Goal: Book appointment/travel/reservation

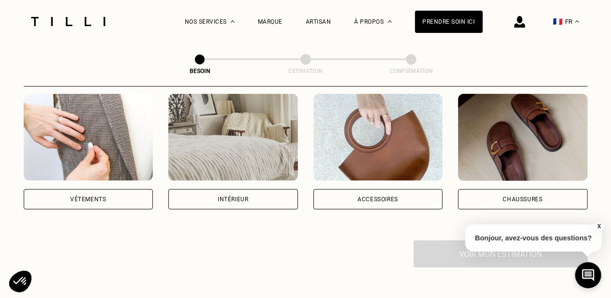
scroll to position [194, 0]
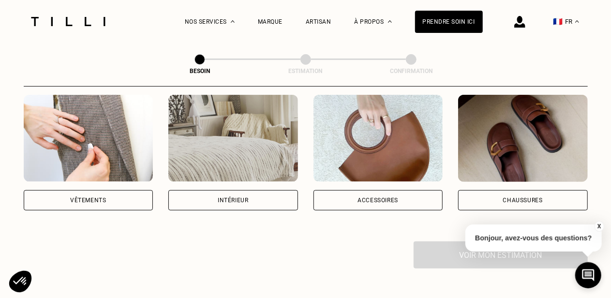
click at [80, 157] on img at bounding box center [89, 138] width 130 height 87
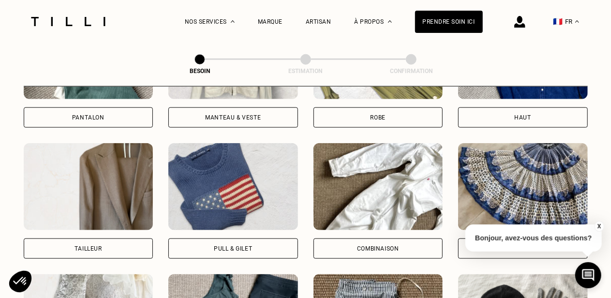
scroll to position [510, 0]
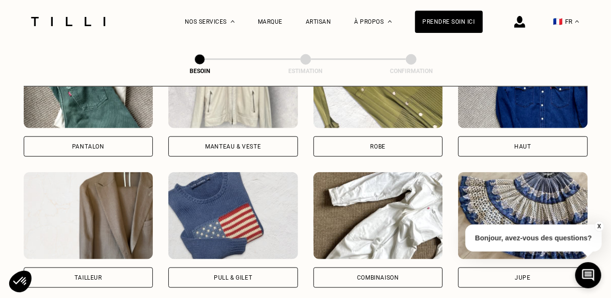
click at [527, 144] on div "Haut" at bounding box center [523, 147] width 16 height 6
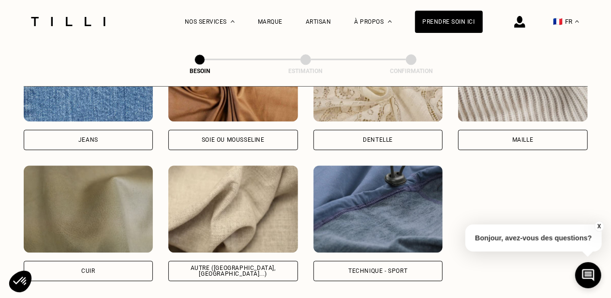
scroll to position [1106, 0]
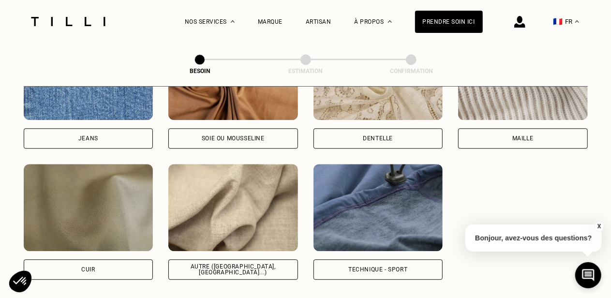
click at [198, 210] on img at bounding box center [233, 207] width 130 height 87
select select "FR"
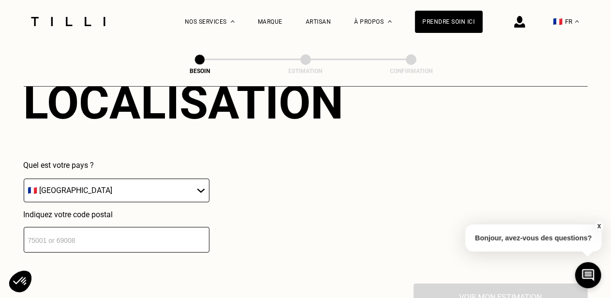
scroll to position [1397, 0]
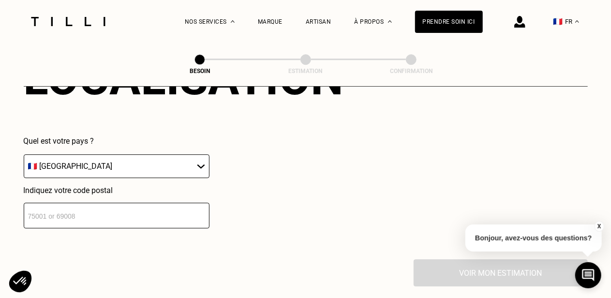
click at [137, 203] on input "number" at bounding box center [117, 216] width 186 height 26
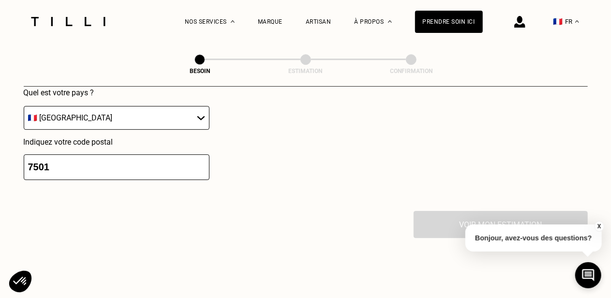
scroll to position [1443, 0]
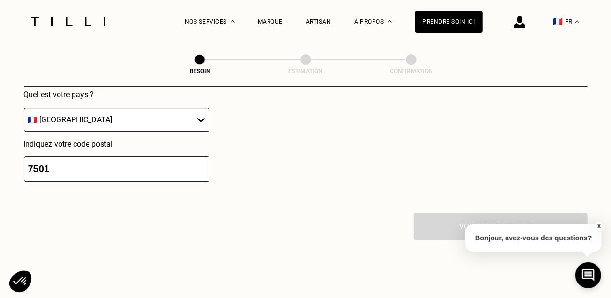
click at [142, 165] on input "7501" at bounding box center [117, 169] width 186 height 26
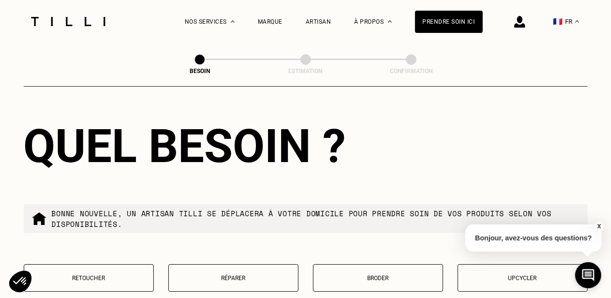
scroll to position [1637, 0]
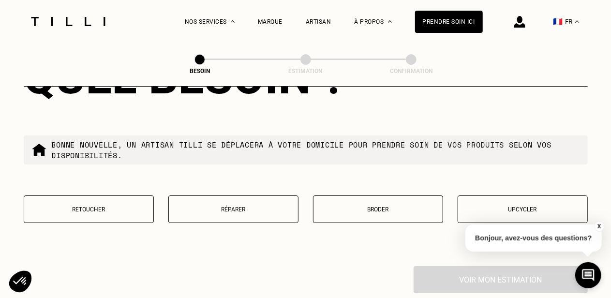
type input "75015"
click at [144, 206] on p "Retoucher" at bounding box center [89, 209] width 120 height 7
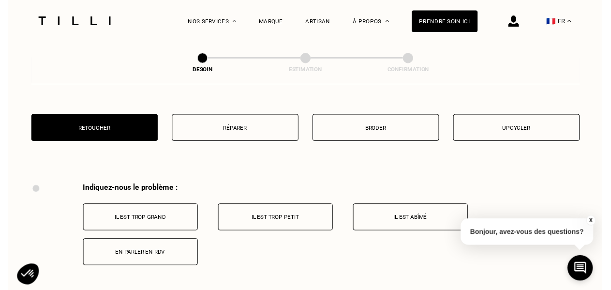
scroll to position [1714, 0]
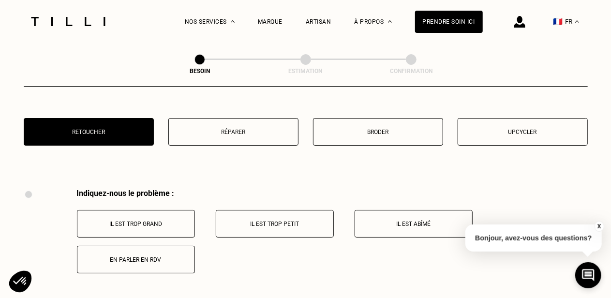
click at [496, 137] on button "Upcycler" at bounding box center [523, 132] width 130 height 28
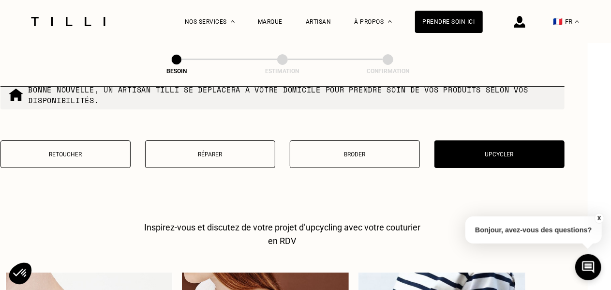
scroll to position [1595, 23]
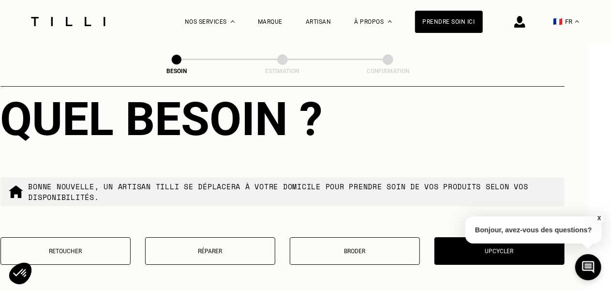
click at [80, 240] on button "Retoucher" at bounding box center [65, 251] width 130 height 28
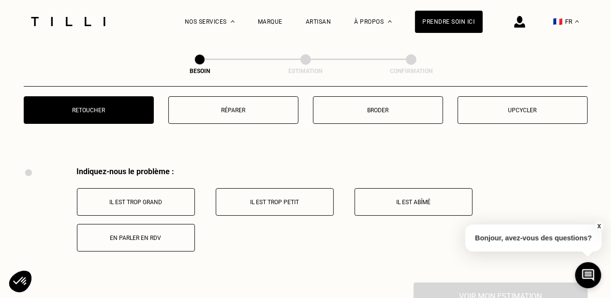
scroll to position [1791, 0]
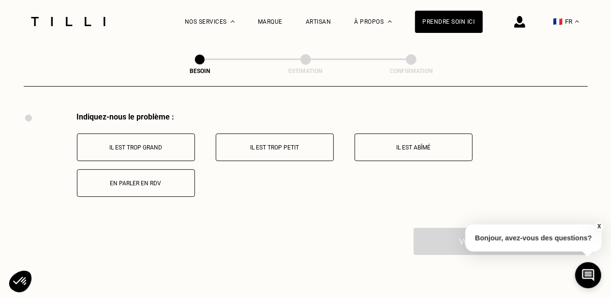
click at [168, 144] on p "Il est trop grand" at bounding box center [135, 147] width 107 height 7
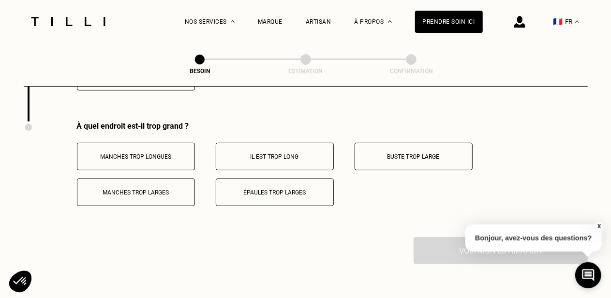
scroll to position [1905, 0]
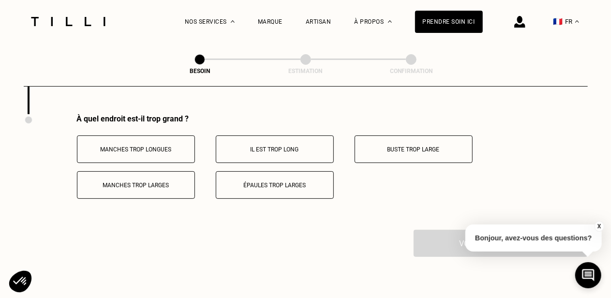
click at [168, 146] on p "Manches trop longues" at bounding box center [135, 149] width 107 height 7
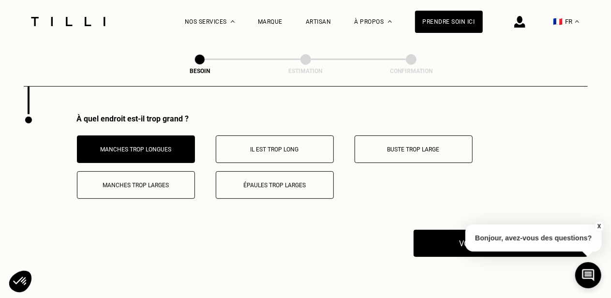
click at [432, 146] on p "Buste trop large" at bounding box center [413, 149] width 107 height 7
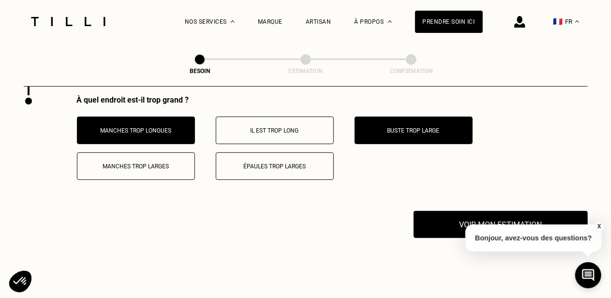
scroll to position [1953, 0]
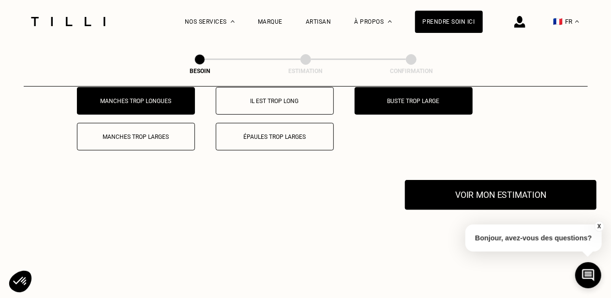
click at [510, 188] on button "Voir mon estimation" at bounding box center [501, 195] width 192 height 30
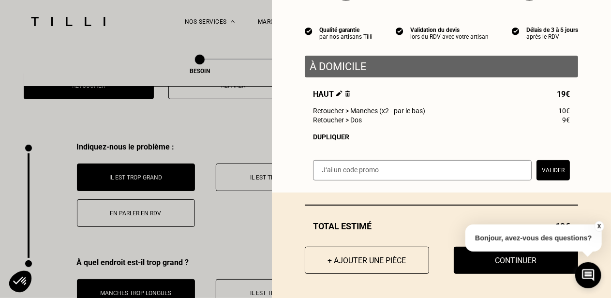
scroll to position [1759, 0]
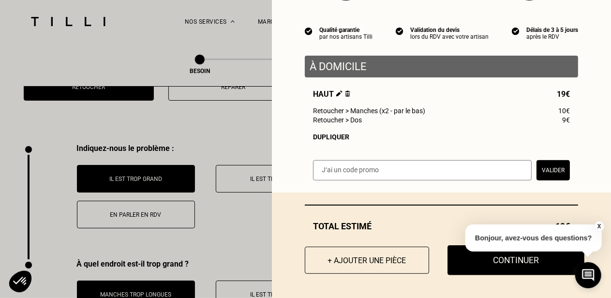
click at [478, 270] on button "Continuer" at bounding box center [516, 260] width 137 height 30
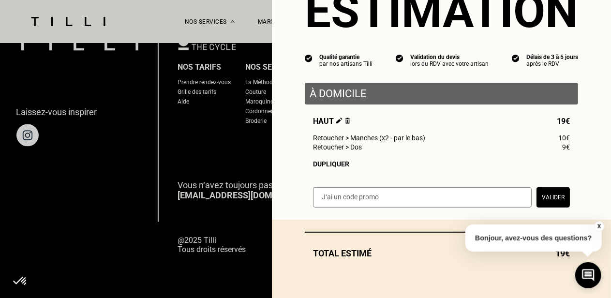
scroll to position [50, 0]
select select "FR"
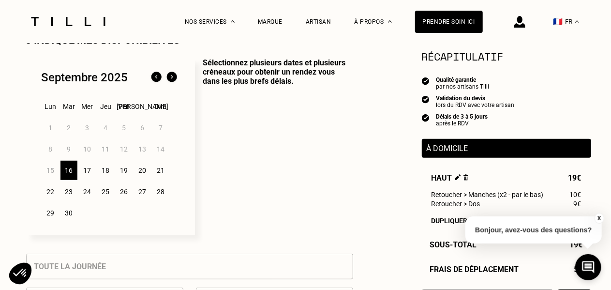
scroll to position [242, 0]
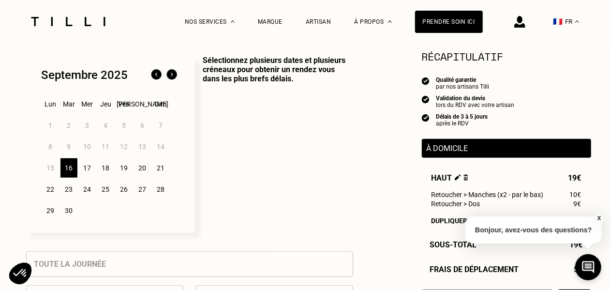
click at [142, 168] on div "20" at bounding box center [142, 167] width 17 height 19
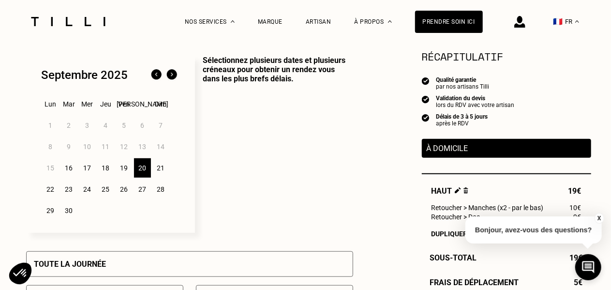
click at [156, 171] on div "21" at bounding box center [160, 167] width 17 height 19
click at [136, 170] on div "20" at bounding box center [142, 167] width 17 height 19
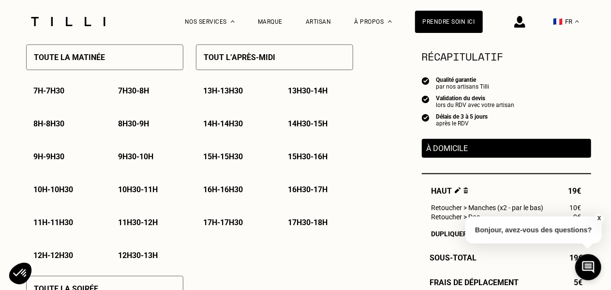
scroll to position [484, 0]
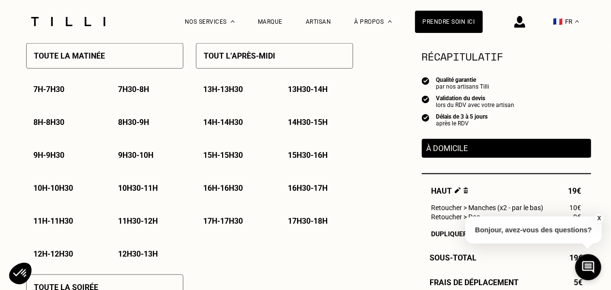
click at [136, 189] on p "10h30 - 11h" at bounding box center [139, 187] width 40 height 9
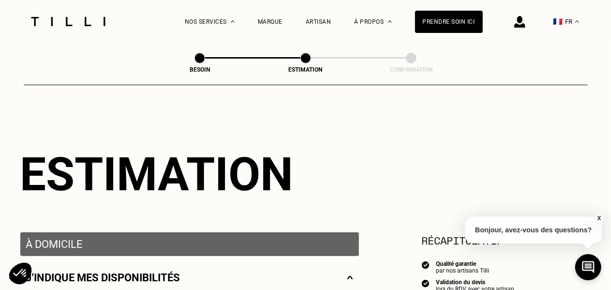
scroll to position [0, 0]
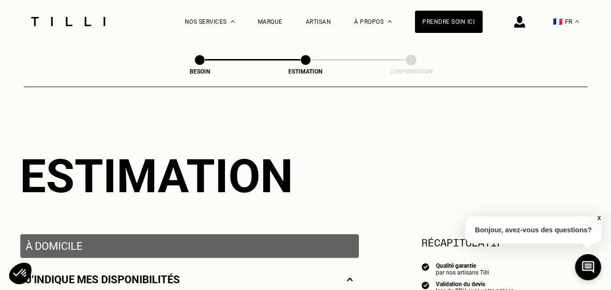
click at [306, 59] on span at bounding box center [306, 60] width 11 height 11
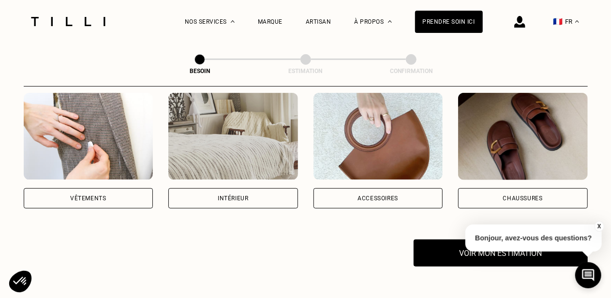
scroll to position [194, 0]
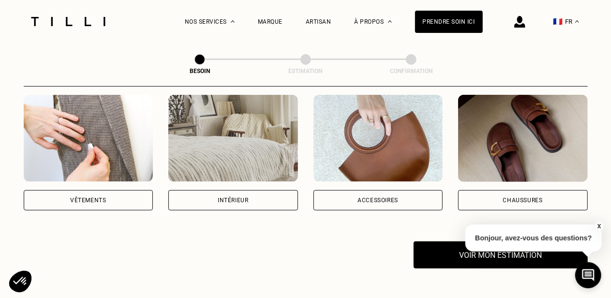
click at [125, 190] on div "Vêtements" at bounding box center [89, 200] width 130 height 20
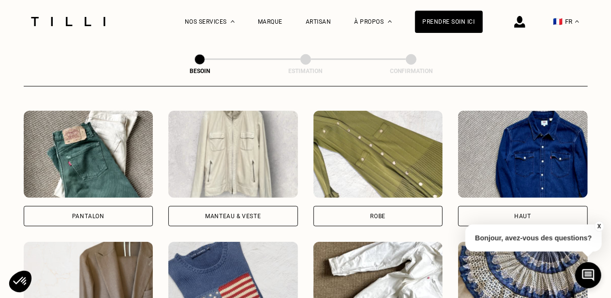
scroll to position [440, 0]
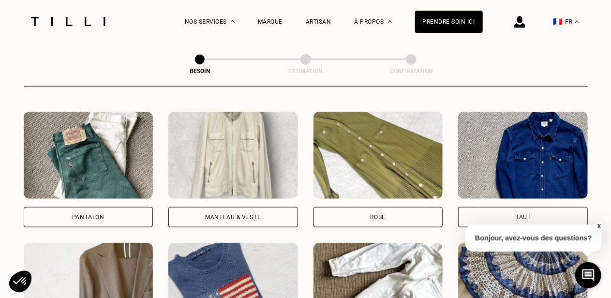
click at [81, 214] on div "Pantalon" at bounding box center [88, 217] width 32 height 6
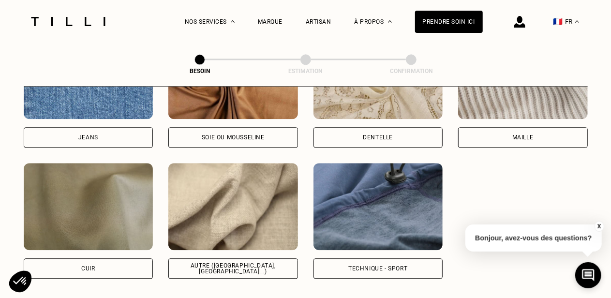
scroll to position [1133, 0]
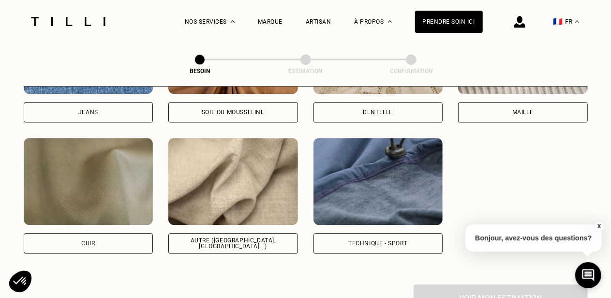
click at [255, 238] on div "Autre ([GEOGRAPHIC_DATA], [GEOGRAPHIC_DATA]...)" at bounding box center [233, 244] width 113 height 12
select select "FR"
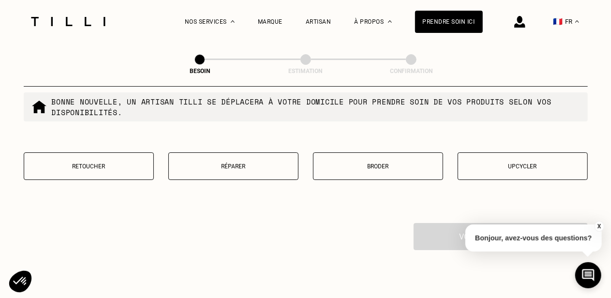
scroll to position [1665, 0]
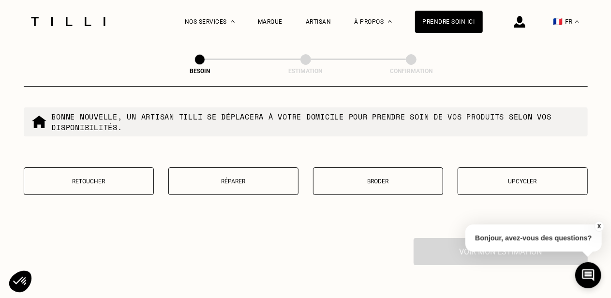
click at [535, 169] on button "Upcycler" at bounding box center [523, 181] width 130 height 28
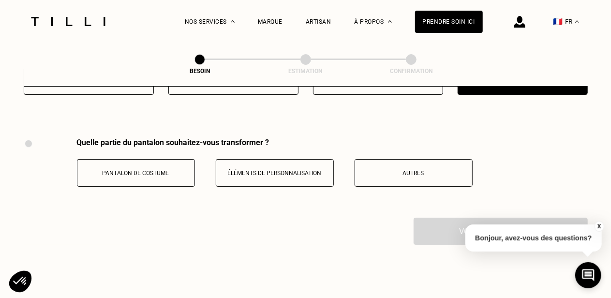
scroll to position [1764, 0]
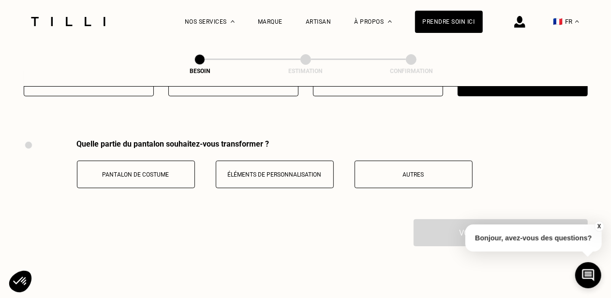
click at [185, 179] on button "Pantalon de costume" at bounding box center [136, 175] width 118 height 28
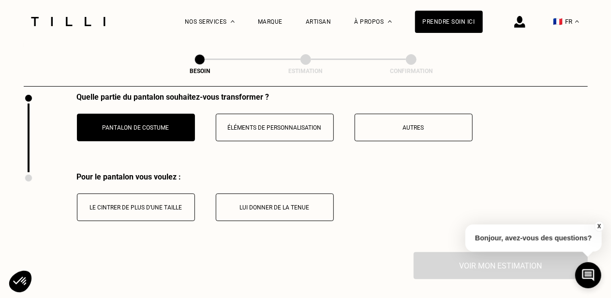
scroll to position [1812, 0]
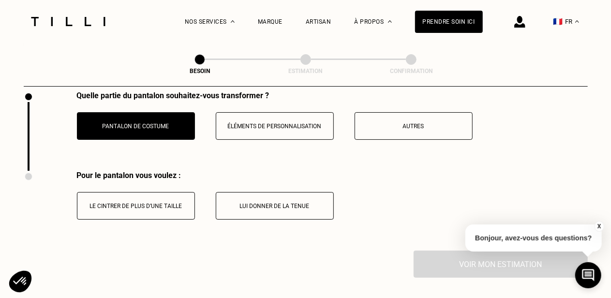
click at [257, 131] on button "Éléments de personnalisation" at bounding box center [275, 126] width 118 height 28
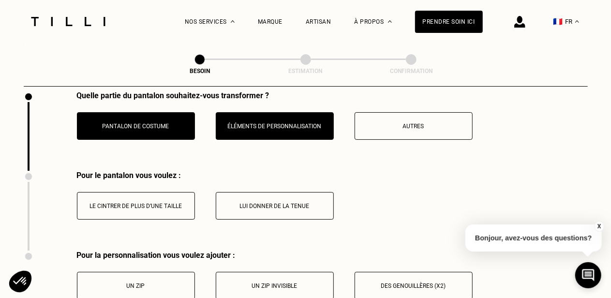
click at [167, 123] on p "Pantalon de costume" at bounding box center [135, 126] width 107 height 7
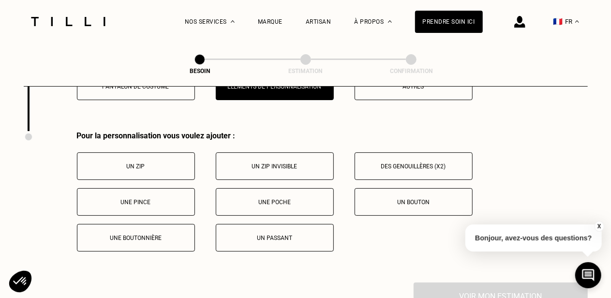
scroll to position [1861, 0]
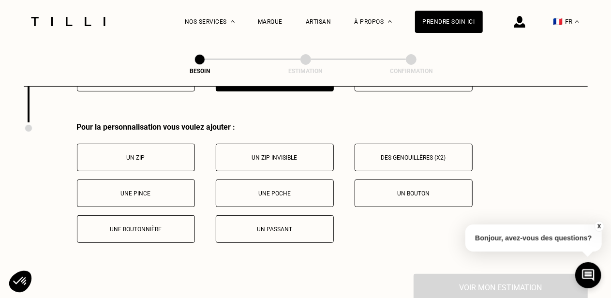
click at [301, 218] on button "Un passant" at bounding box center [275, 229] width 118 height 28
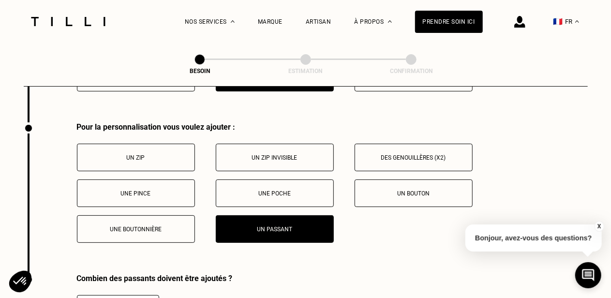
click at [301, 218] on button "Un passant" at bounding box center [275, 229] width 118 height 28
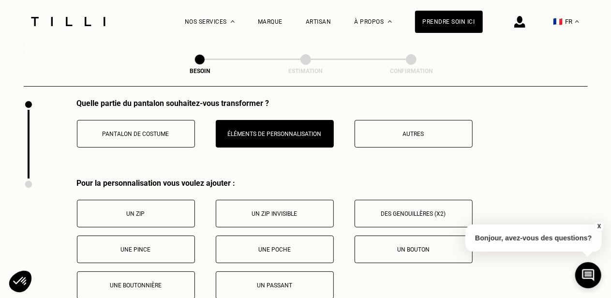
scroll to position [1909, 0]
